Goal: Find specific page/section: Find specific page/section

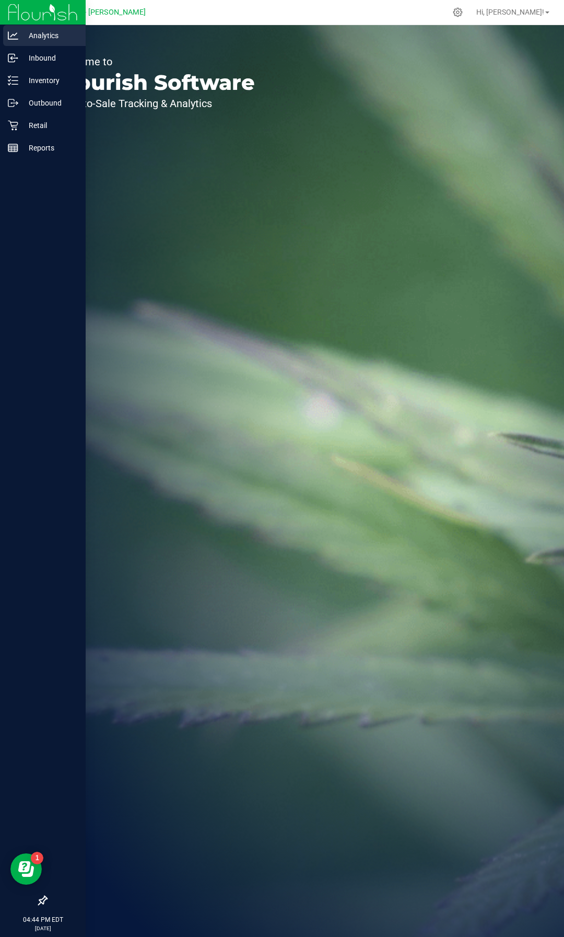
click at [14, 39] on icon at bounding box center [13, 35] width 10 height 8
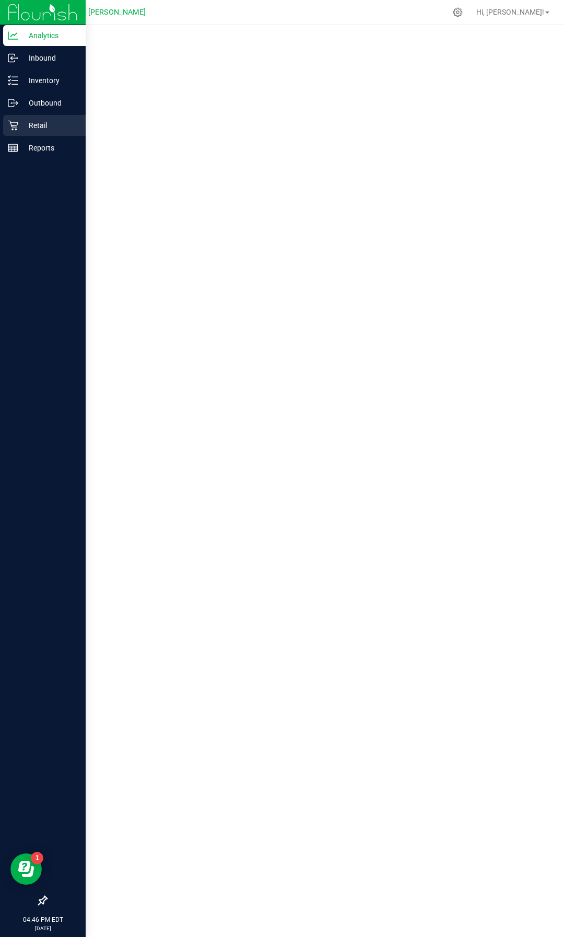
click at [49, 132] on div "Retail" at bounding box center [44, 125] width 83 height 21
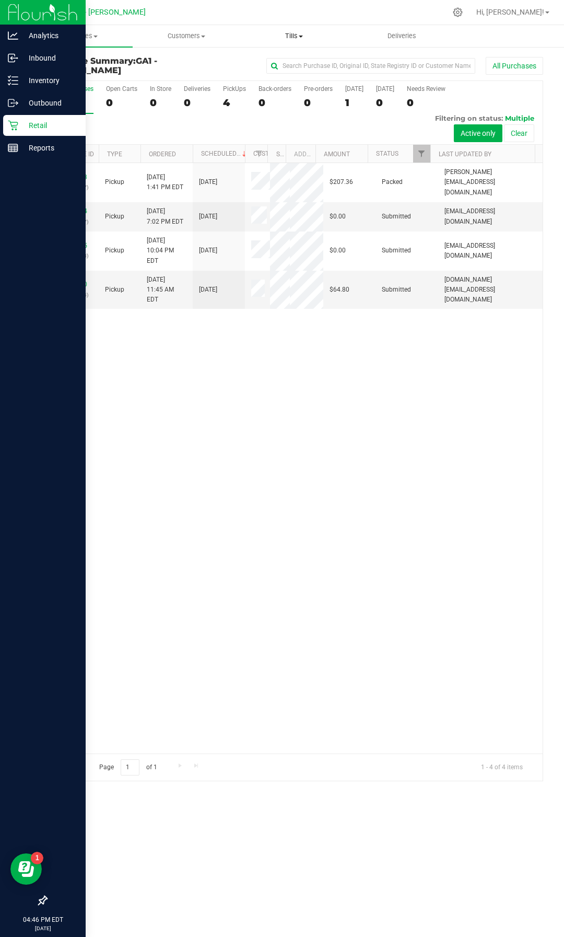
click at [299, 36] on span "Tills" at bounding box center [294, 35] width 107 height 9
click at [273, 68] on li "Manage tills" at bounding box center [294, 63] width 108 height 13
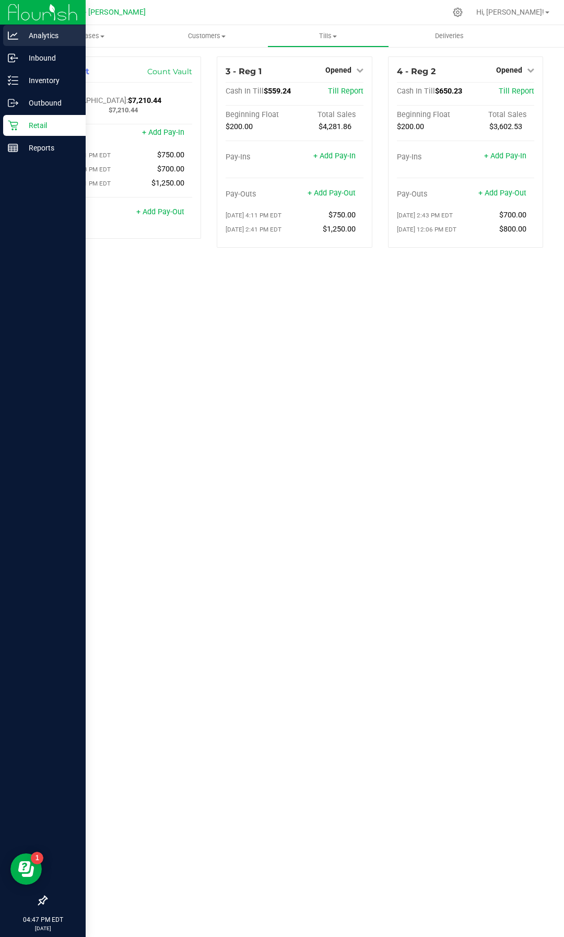
click at [39, 34] on p "Analytics" at bounding box center [49, 35] width 63 height 13
